Goal: Complete application form

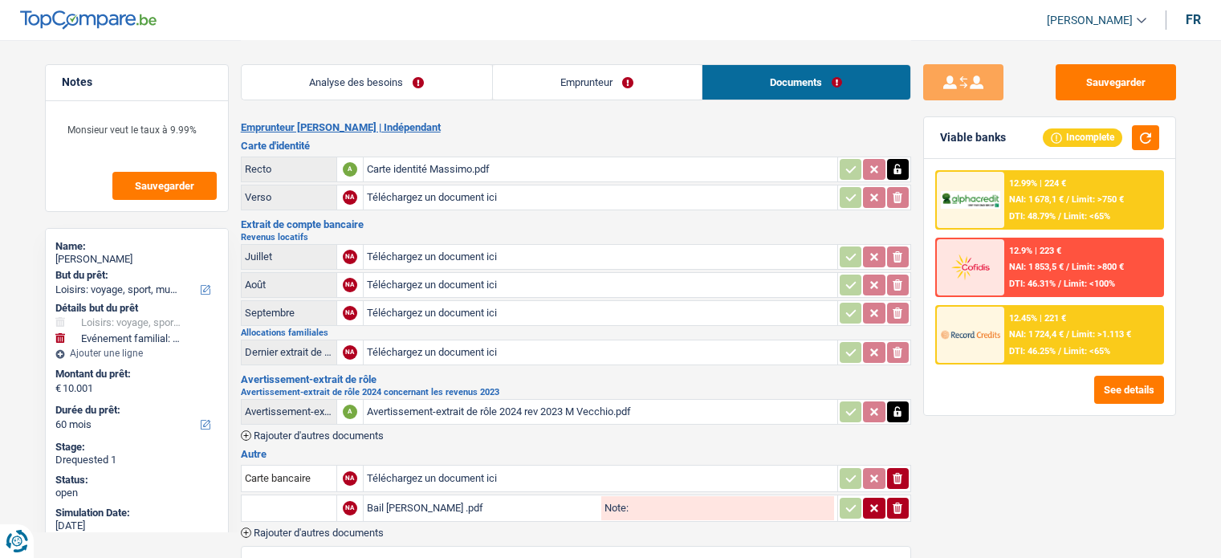
select select "hobbies"
select select "familyEvent"
select select "60"
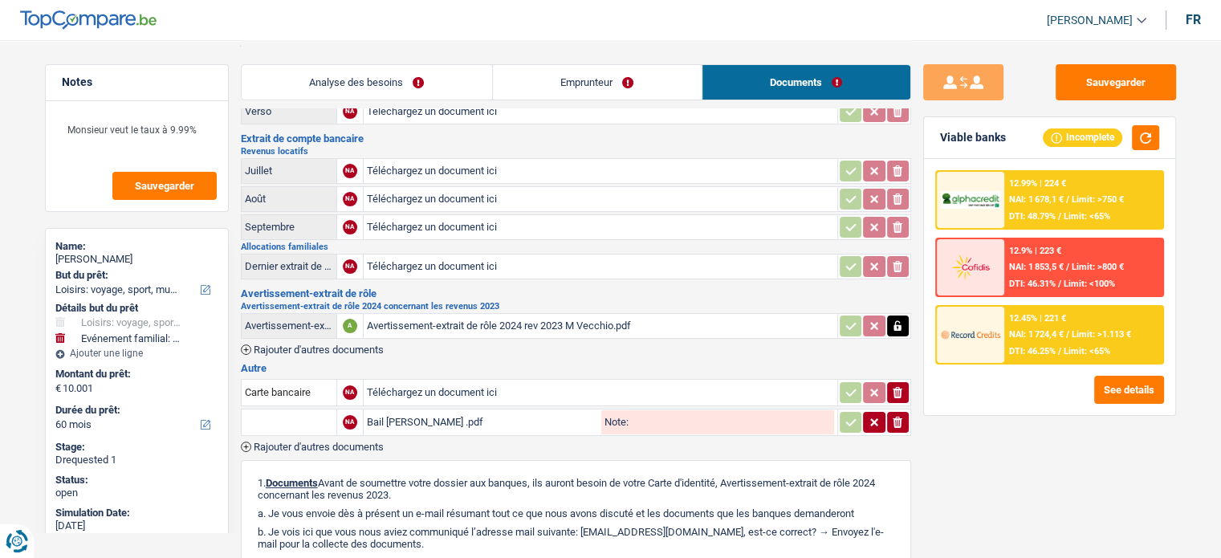
scroll to position [87, 0]
click at [425, 410] on div "Bail [PERSON_NAME] .pdf" at bounding box center [482, 421] width 231 height 24
click at [423, 320] on div "Avertissement-extrait de rôle 2024 rev 2023 M Vecchio.pdf" at bounding box center [600, 325] width 467 height 24
